Goal: Information Seeking & Learning: Learn about a topic

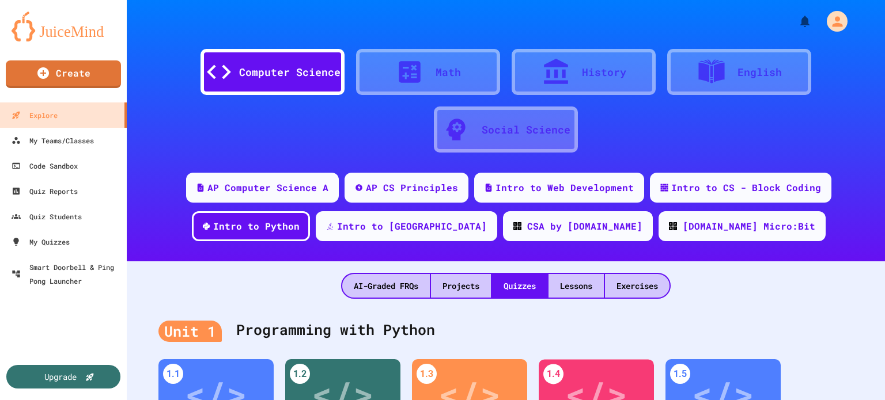
scroll to position [290, 0]
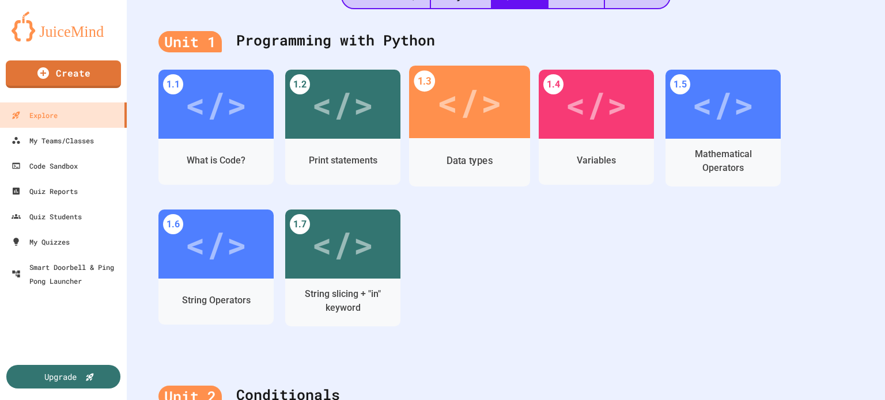
click at [473, 97] on div "</>" at bounding box center [469, 102] width 65 height 55
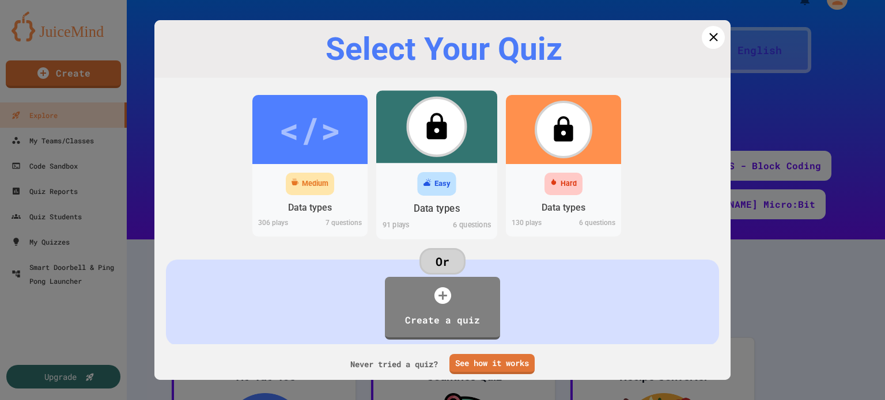
scroll to position [290, 0]
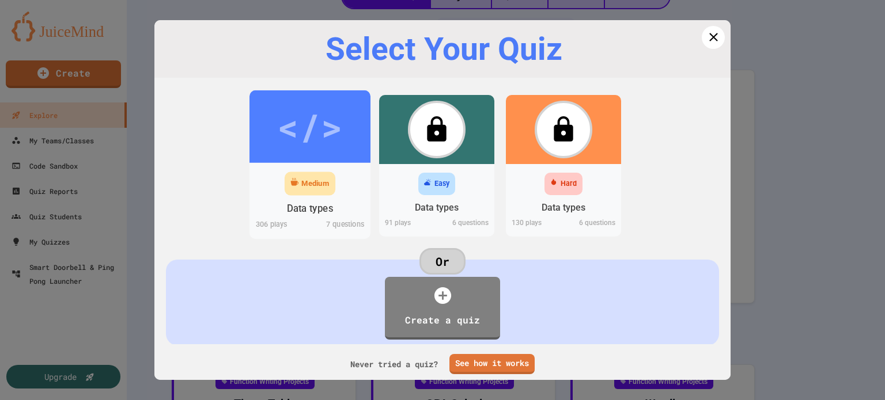
click at [313, 125] on div "</>" at bounding box center [309, 126] width 65 height 55
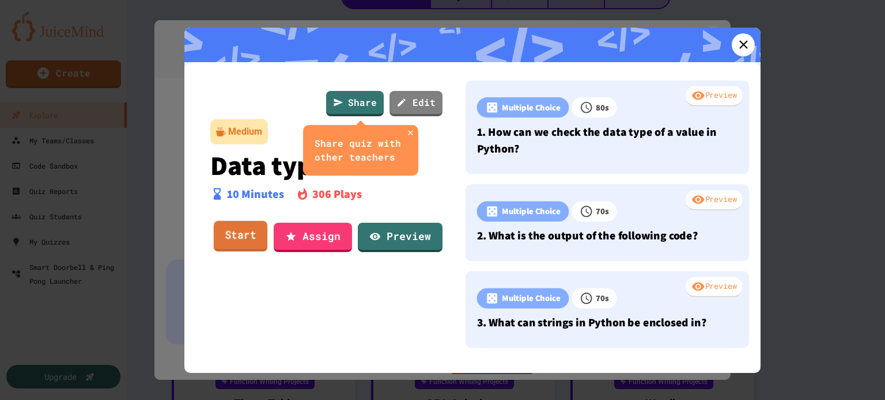
click at [242, 233] on link "Start" at bounding box center [241, 236] width 54 height 31
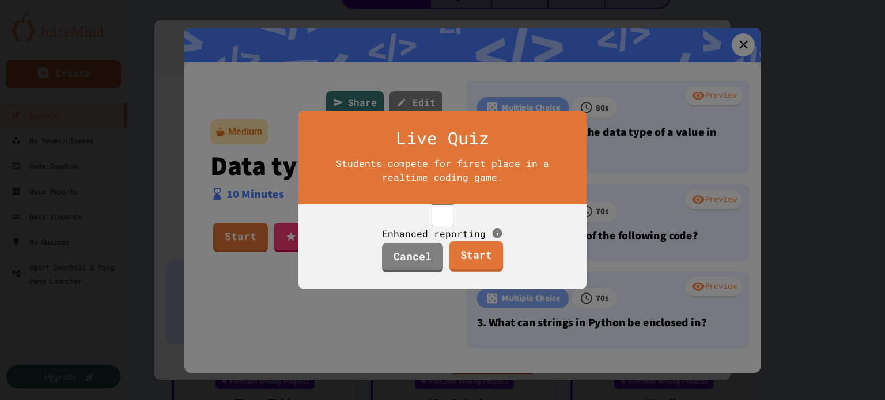
click at [481, 262] on link "Start" at bounding box center [476, 256] width 54 height 31
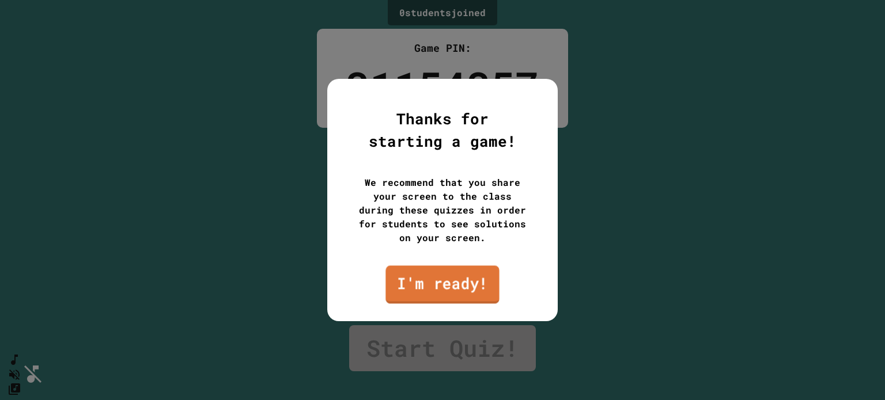
click at [455, 279] on link "I'm ready!" at bounding box center [441, 285] width 113 height 38
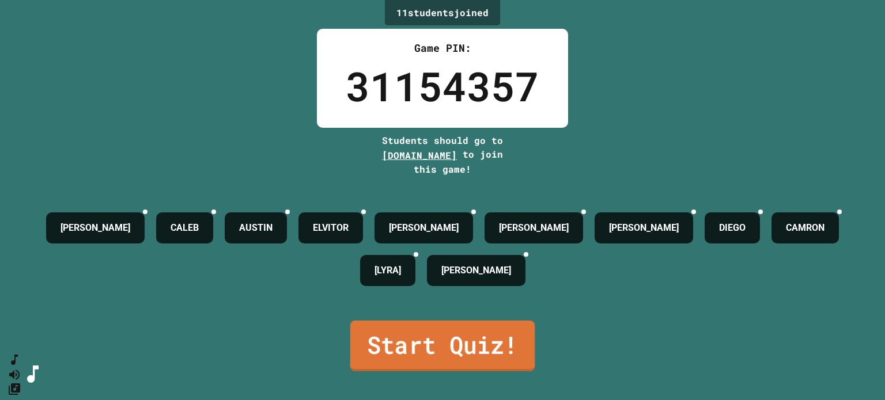
click at [456, 331] on link "Start Quiz!" at bounding box center [442, 346] width 184 height 51
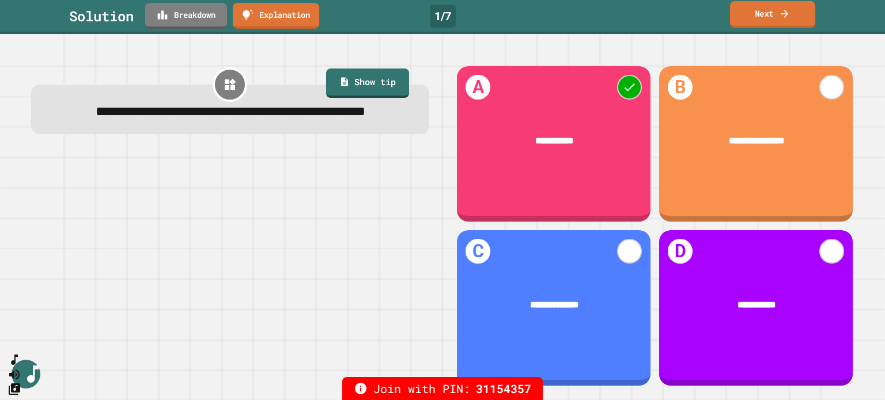
click at [768, 17] on link "Next" at bounding box center [772, 14] width 85 height 27
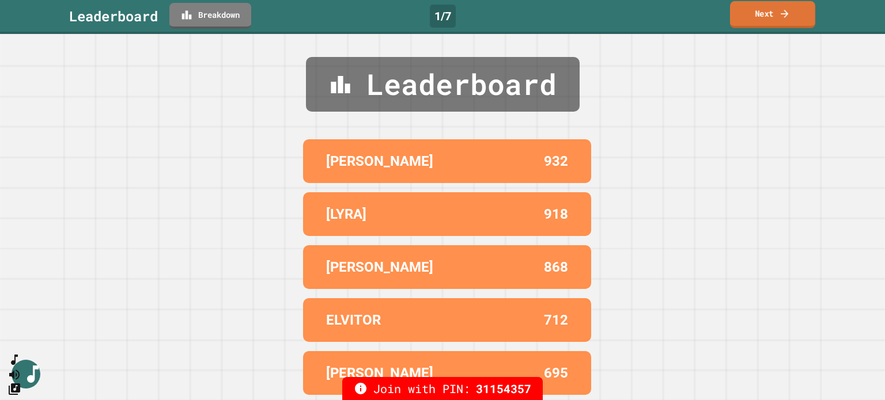
click at [768, 17] on link "Next" at bounding box center [772, 14] width 85 height 27
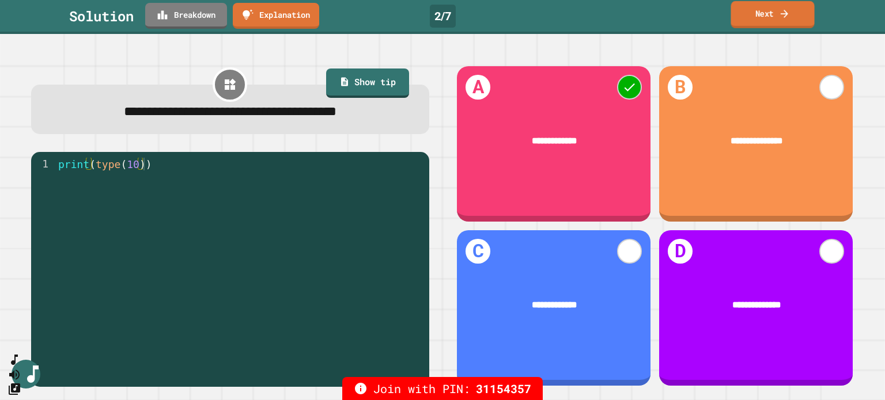
click at [764, 6] on link "Next" at bounding box center [772, 14] width 84 height 27
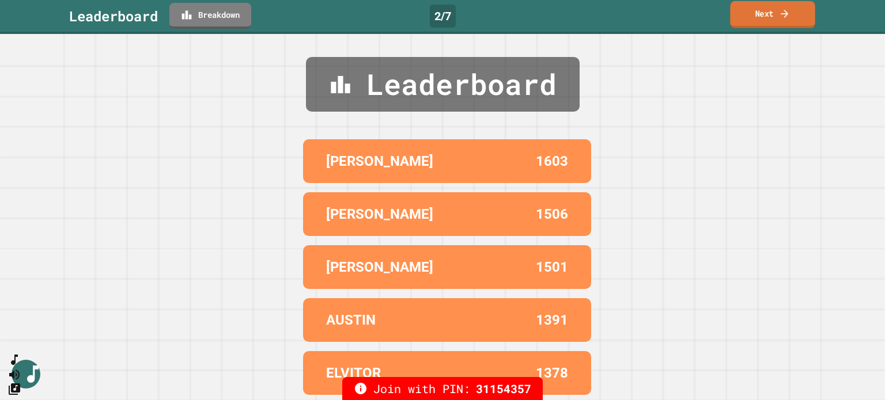
click at [764, 6] on link "Next" at bounding box center [772, 14] width 85 height 27
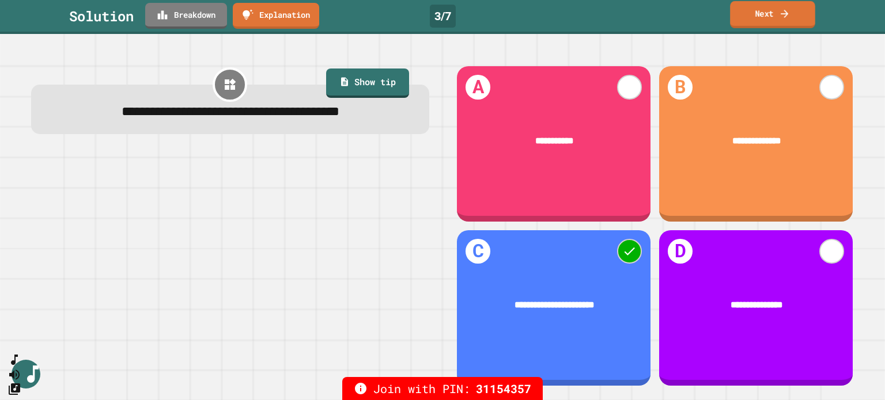
click at [773, 15] on link "Next" at bounding box center [772, 14] width 85 height 27
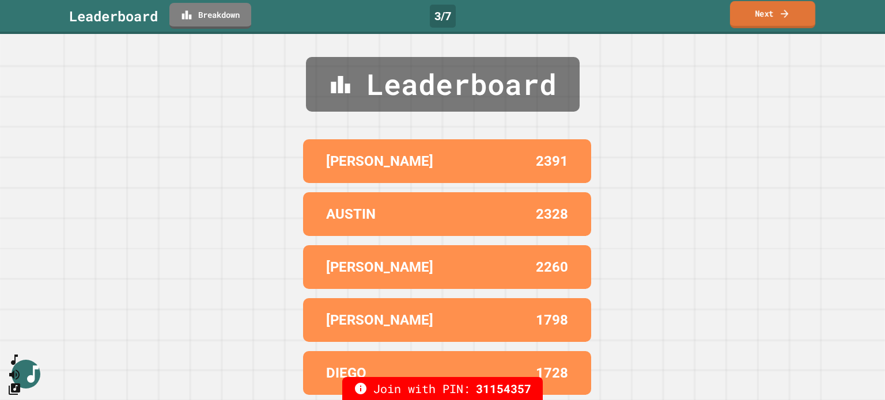
click at [773, 15] on link "Next" at bounding box center [772, 14] width 85 height 27
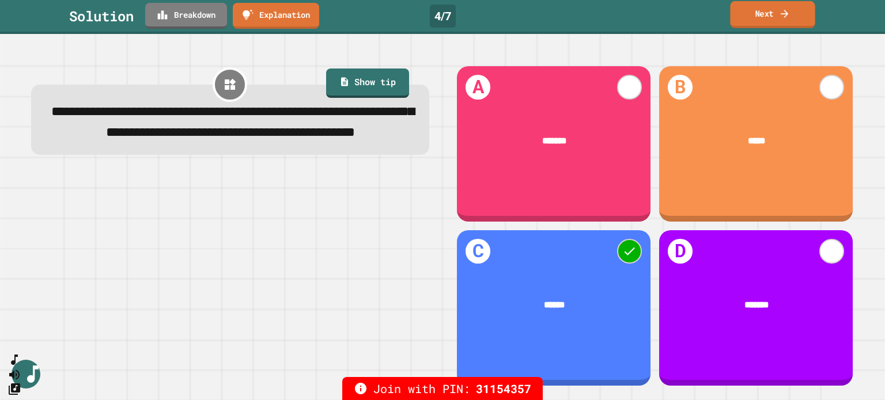
click at [765, 13] on link "Next" at bounding box center [772, 14] width 85 height 27
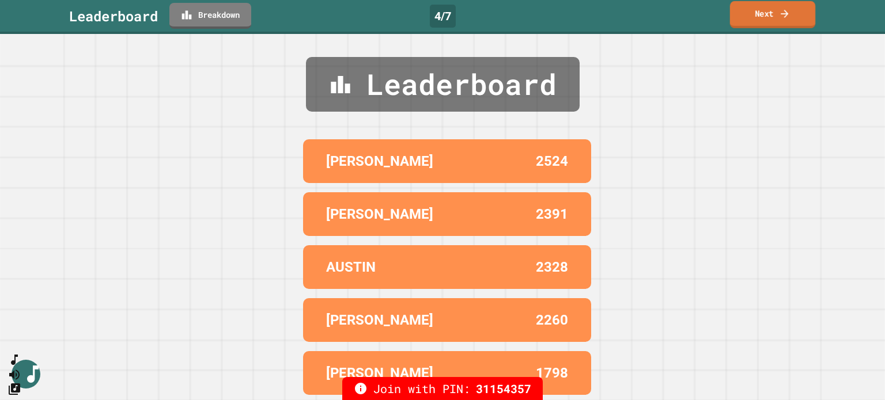
click at [765, 13] on link "Next" at bounding box center [772, 14] width 85 height 27
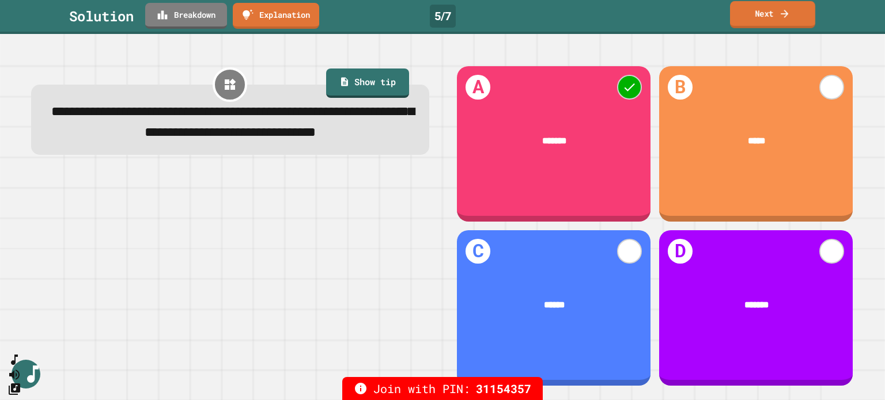
click at [763, 13] on link "Next" at bounding box center [772, 14] width 85 height 27
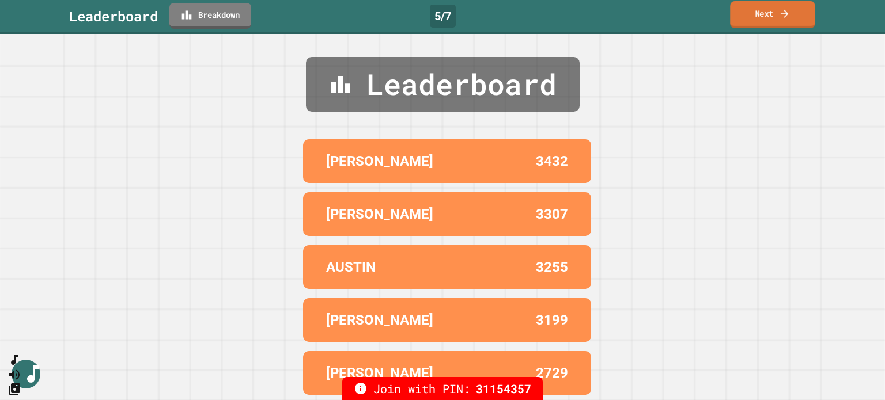
click at [763, 13] on link "Next" at bounding box center [772, 14] width 85 height 27
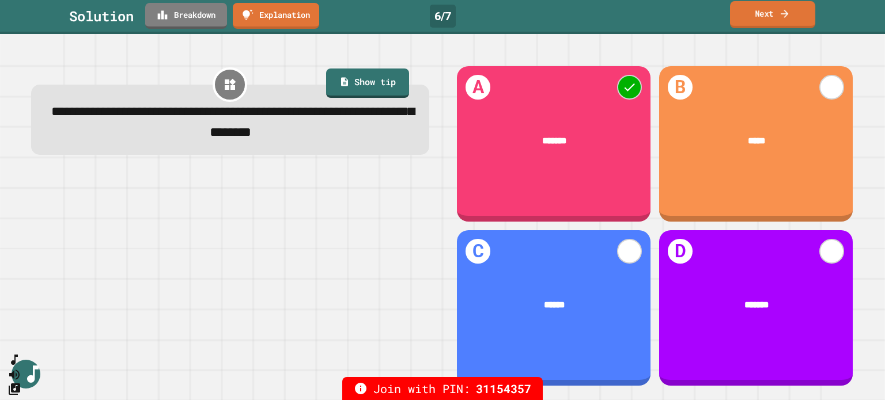
click at [763, 13] on link "Next" at bounding box center [772, 14] width 85 height 27
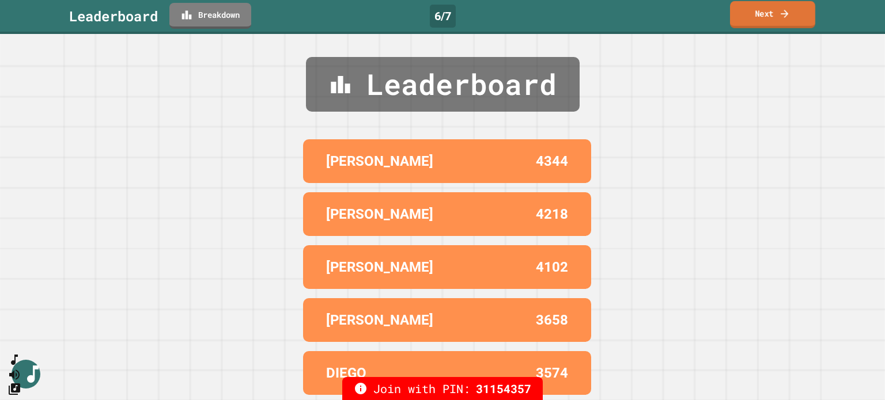
click at [763, 13] on link "Next" at bounding box center [772, 14] width 85 height 27
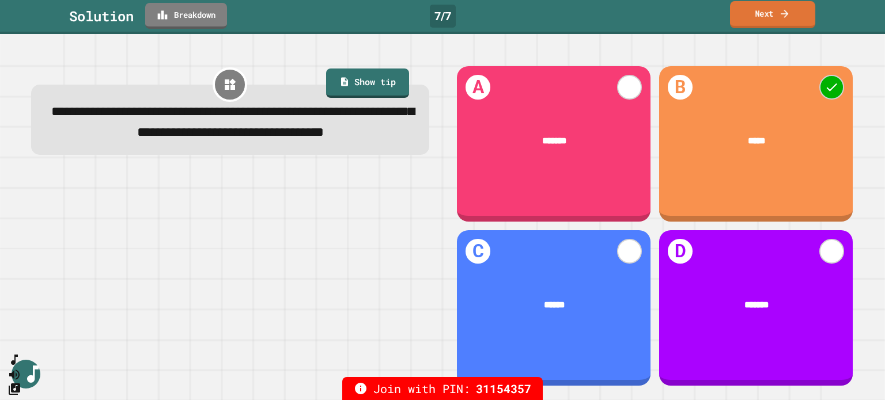
click at [761, 12] on link "Next" at bounding box center [772, 14] width 85 height 27
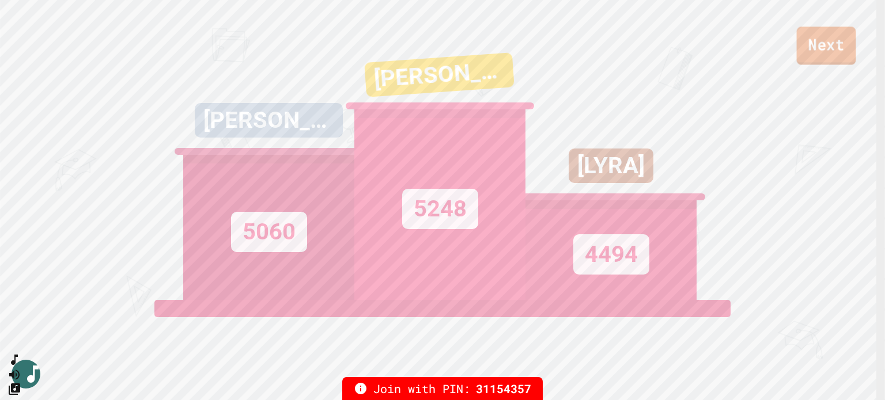
click at [836, 43] on link "Next" at bounding box center [826, 45] width 59 height 38
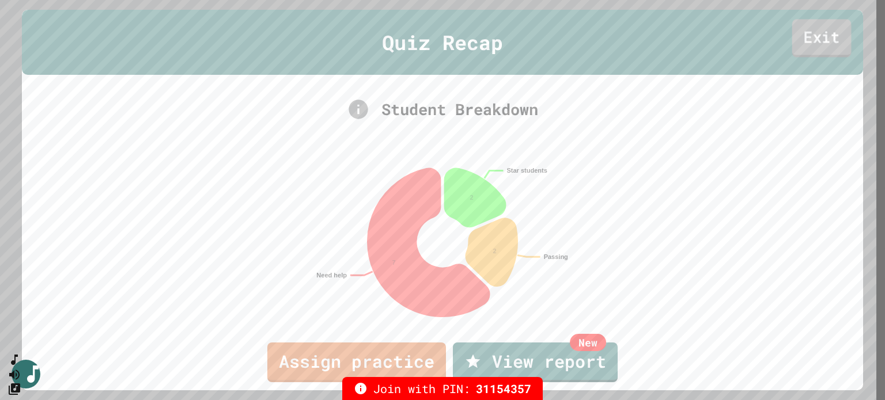
click at [827, 39] on link "Exit" at bounding box center [820, 39] width 59 height 38
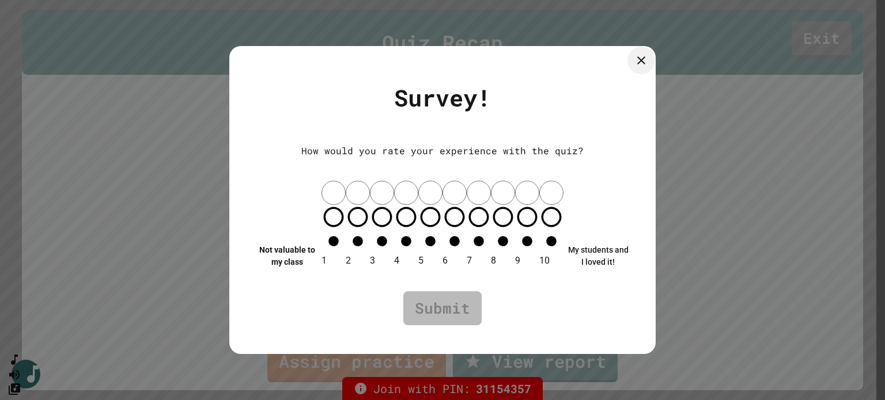
click at [640, 67] on icon at bounding box center [641, 61] width 14 height 14
